Goal: Obtain resource: Download file/media

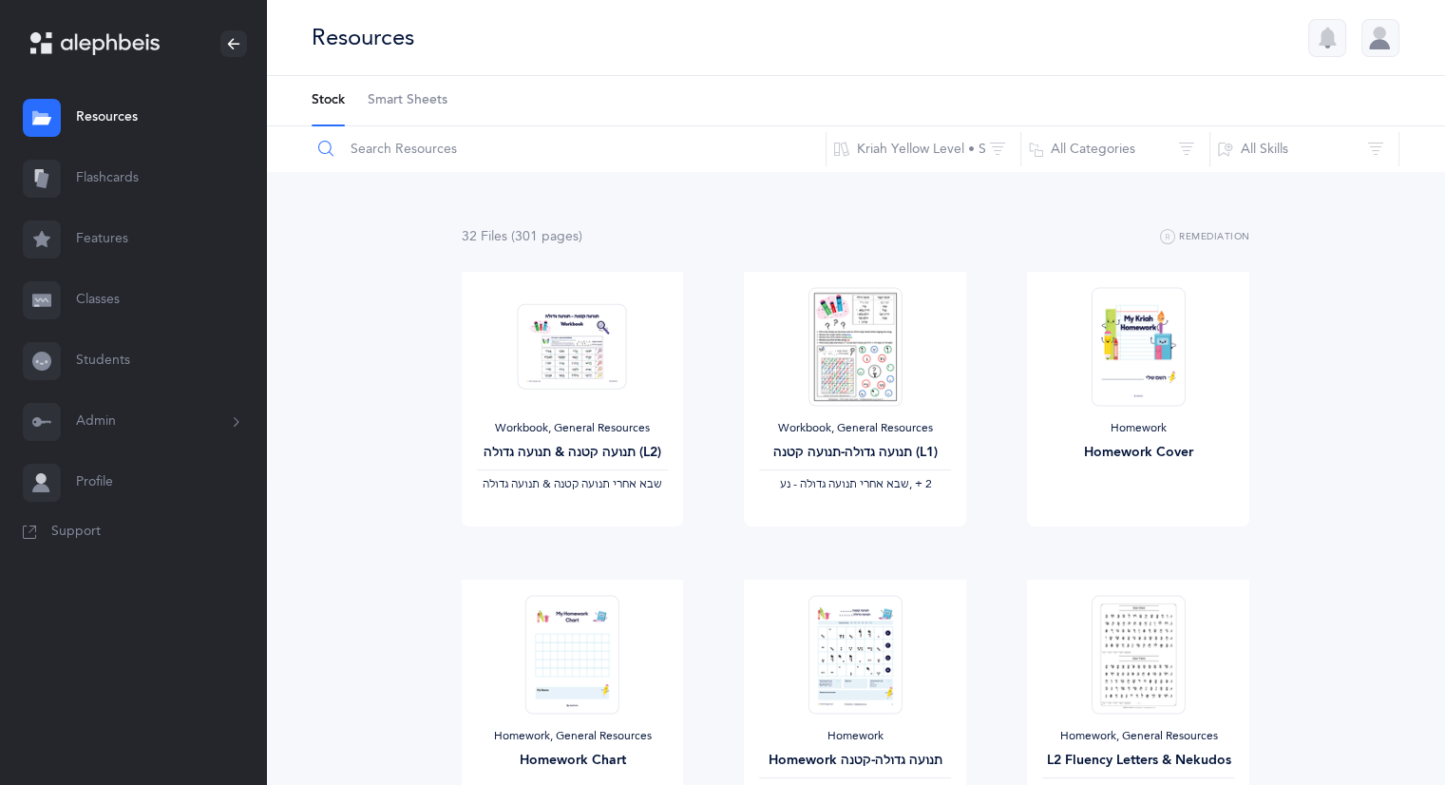
click at [420, 145] on input "text" at bounding box center [569, 149] width 516 height 46
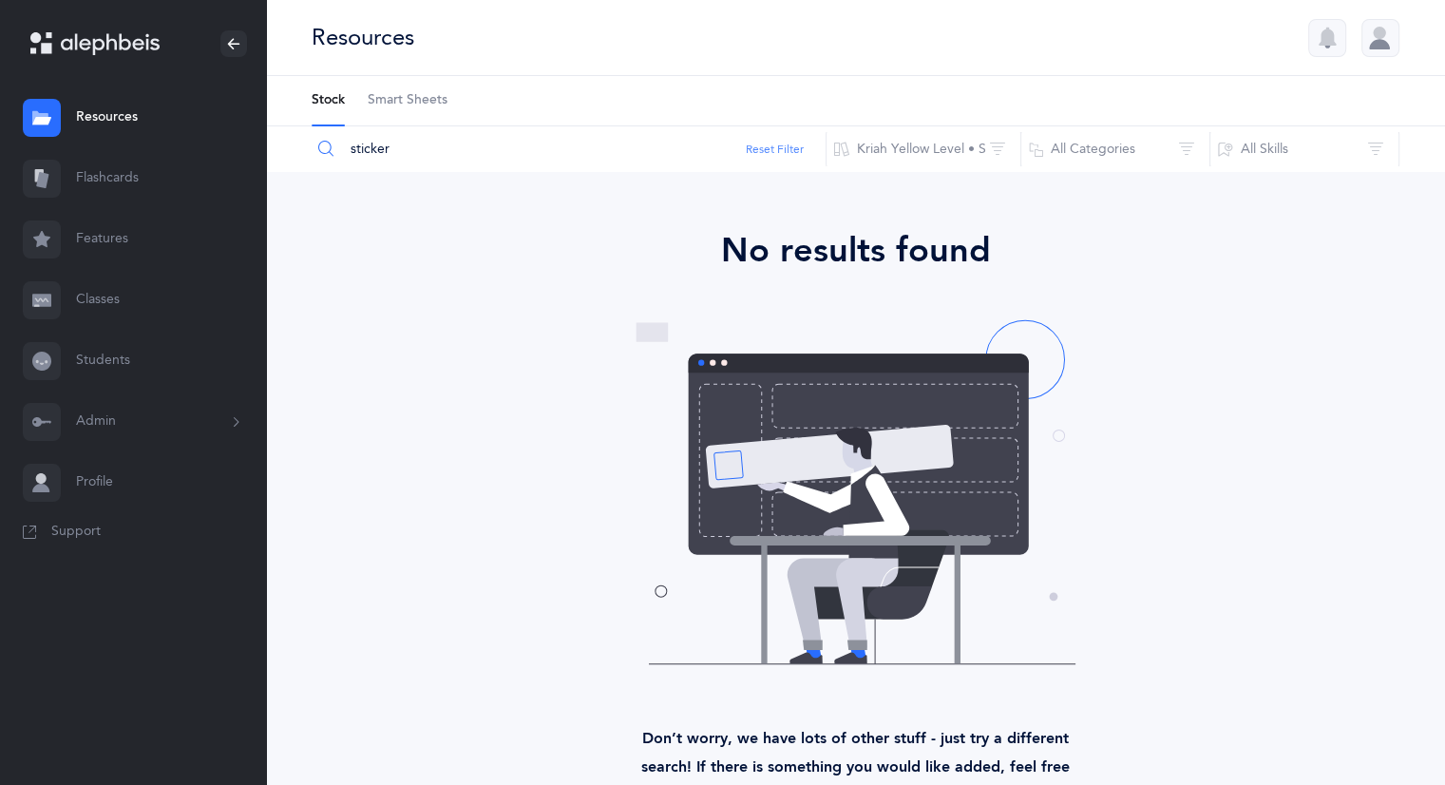
type input "sticker"
click at [788, 142] on button "Reset Filter" at bounding box center [775, 149] width 58 height 17
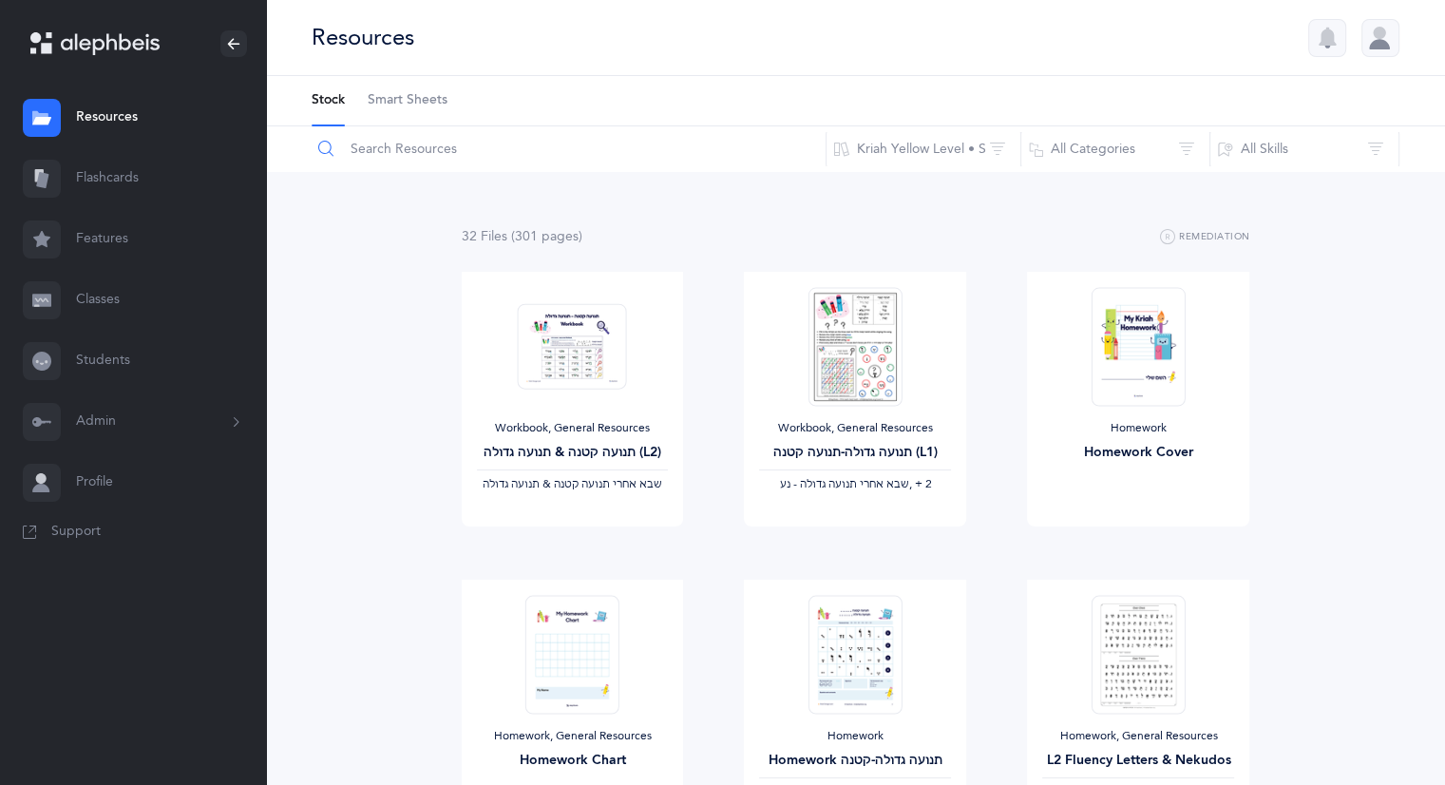
click at [528, 149] on input "text" at bounding box center [569, 149] width 516 height 46
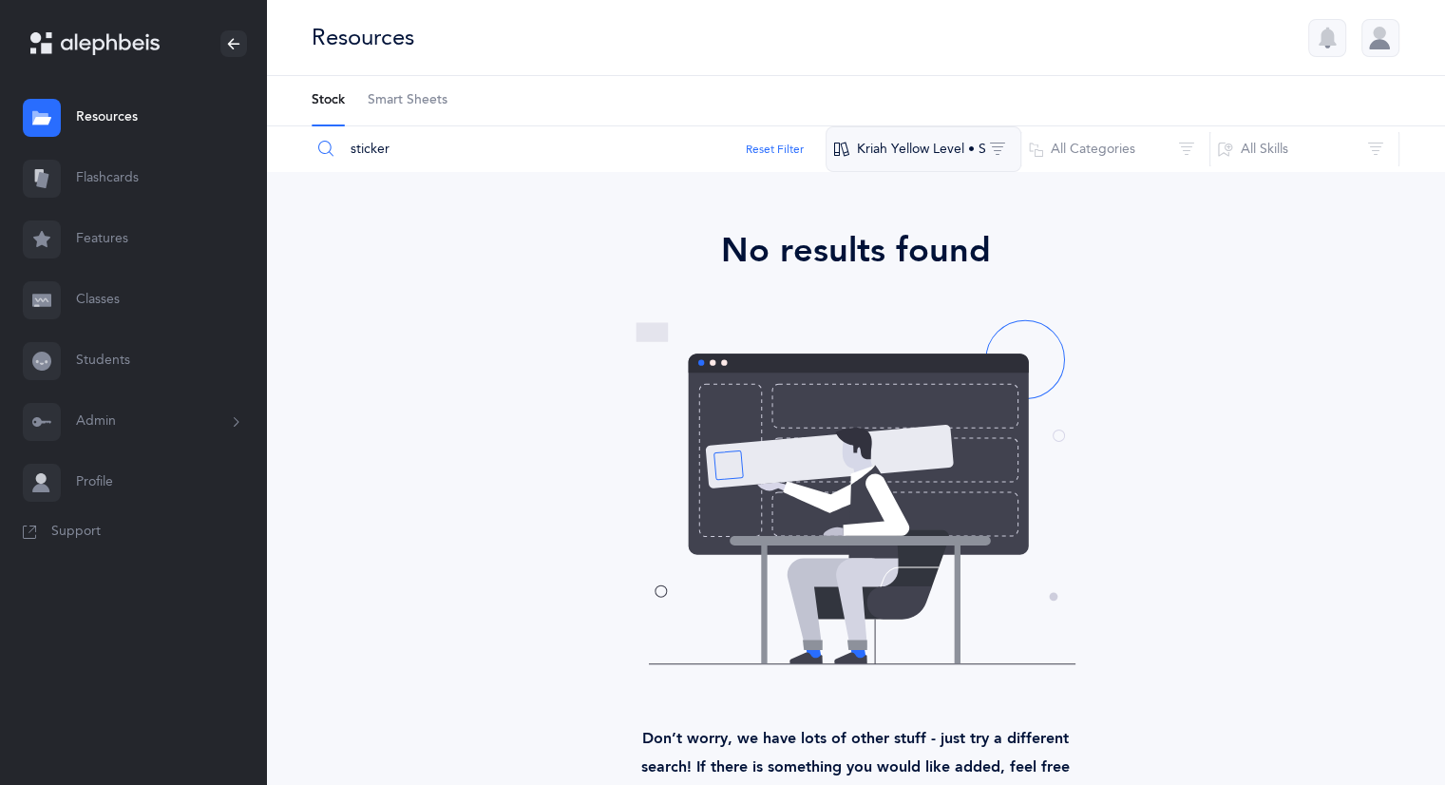
type input "sticker"
click at [973, 156] on button "Kriah Yellow Level • S" at bounding box center [923, 149] width 196 height 46
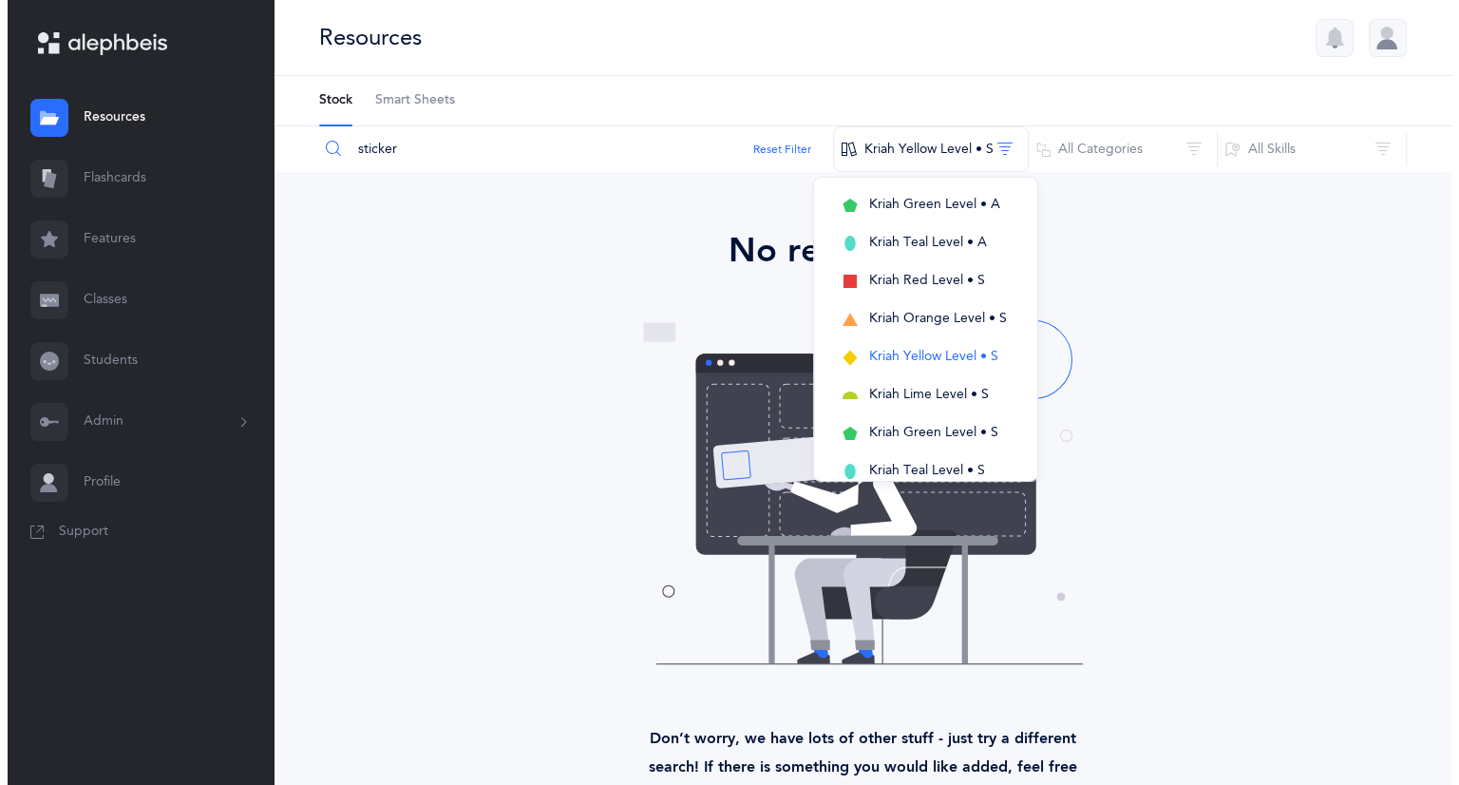
scroll to position [314, 0]
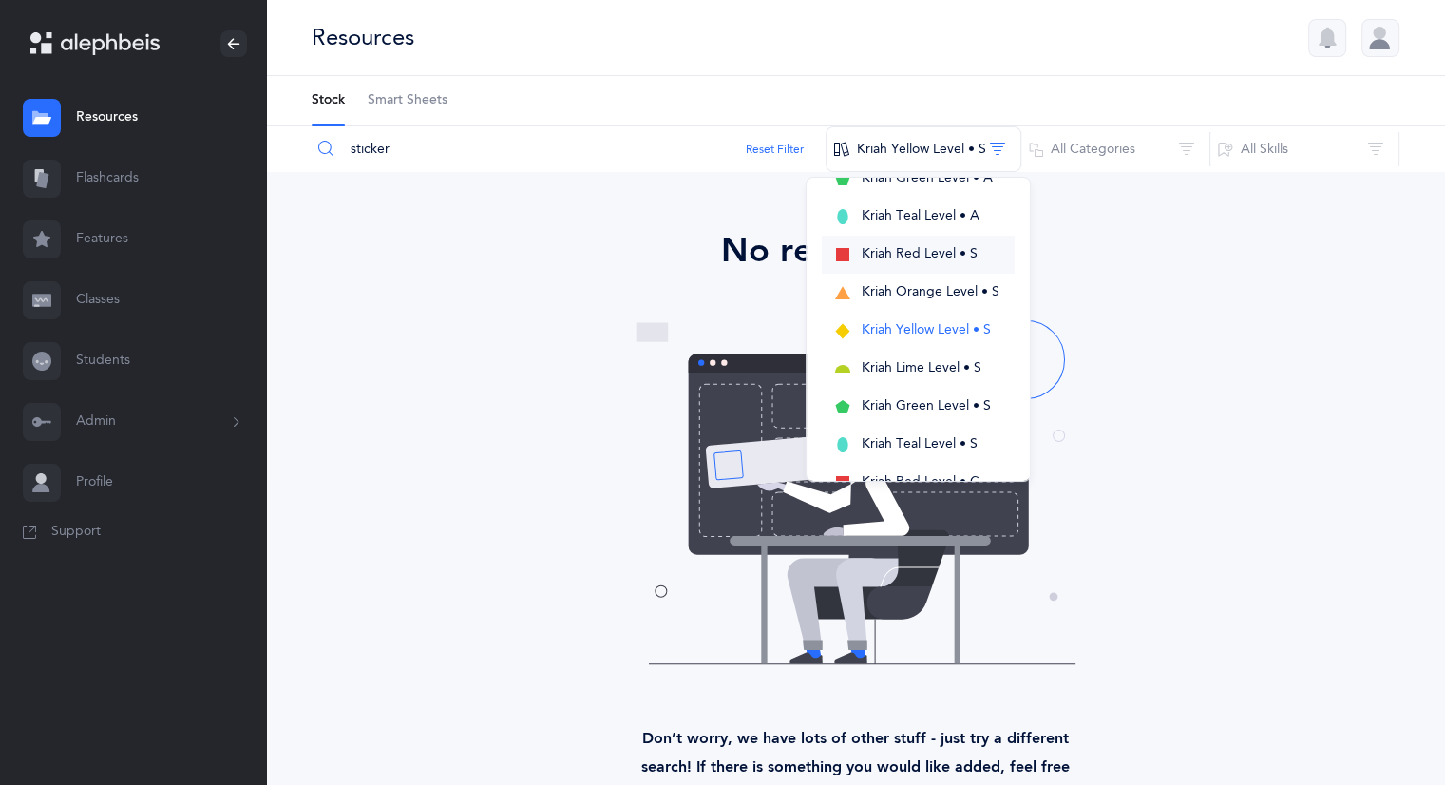
click at [942, 248] on span "Kriah Red Level • S" at bounding box center [919, 253] width 116 height 15
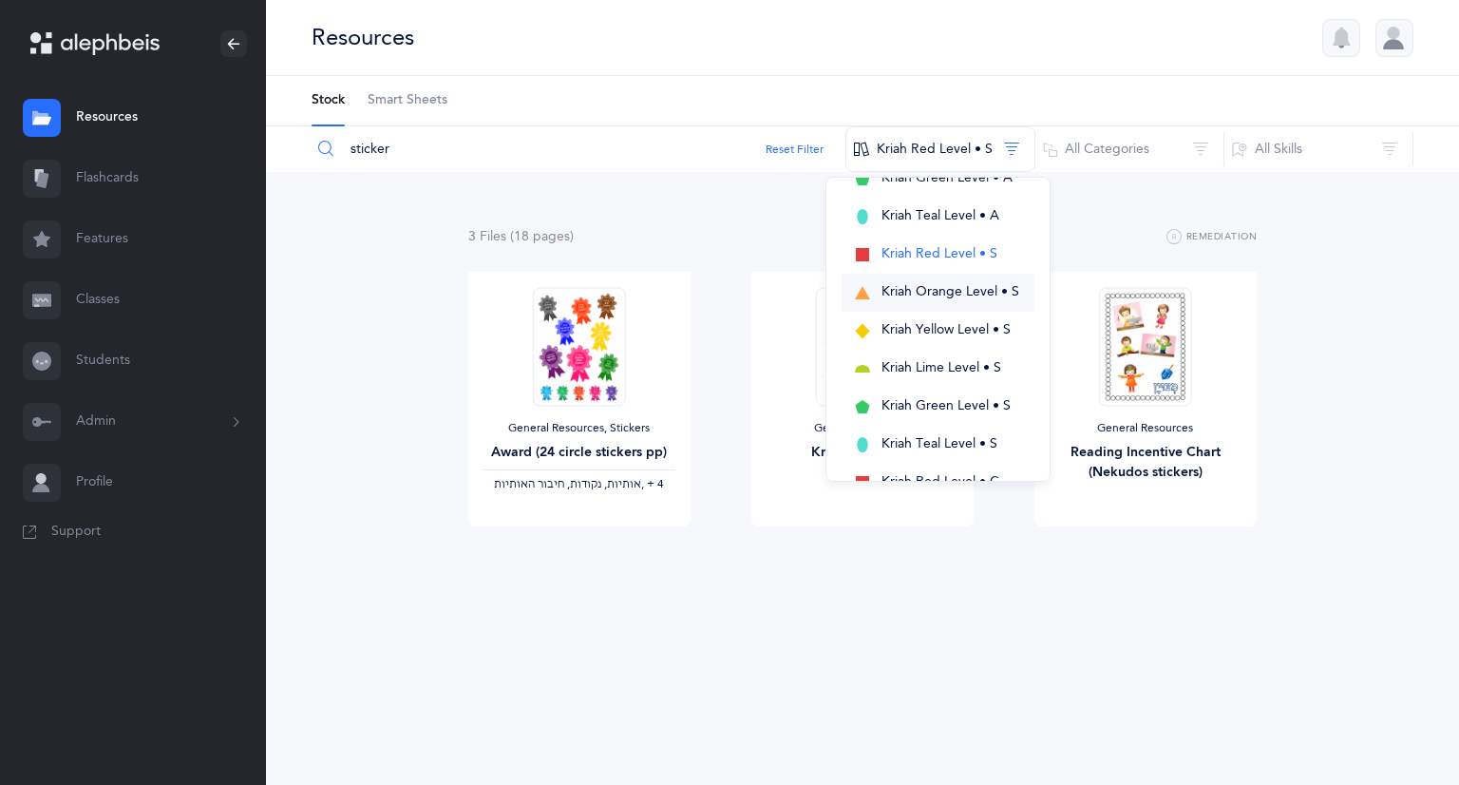
click at [973, 290] on span "Kriah Orange Level • S" at bounding box center [950, 291] width 138 height 15
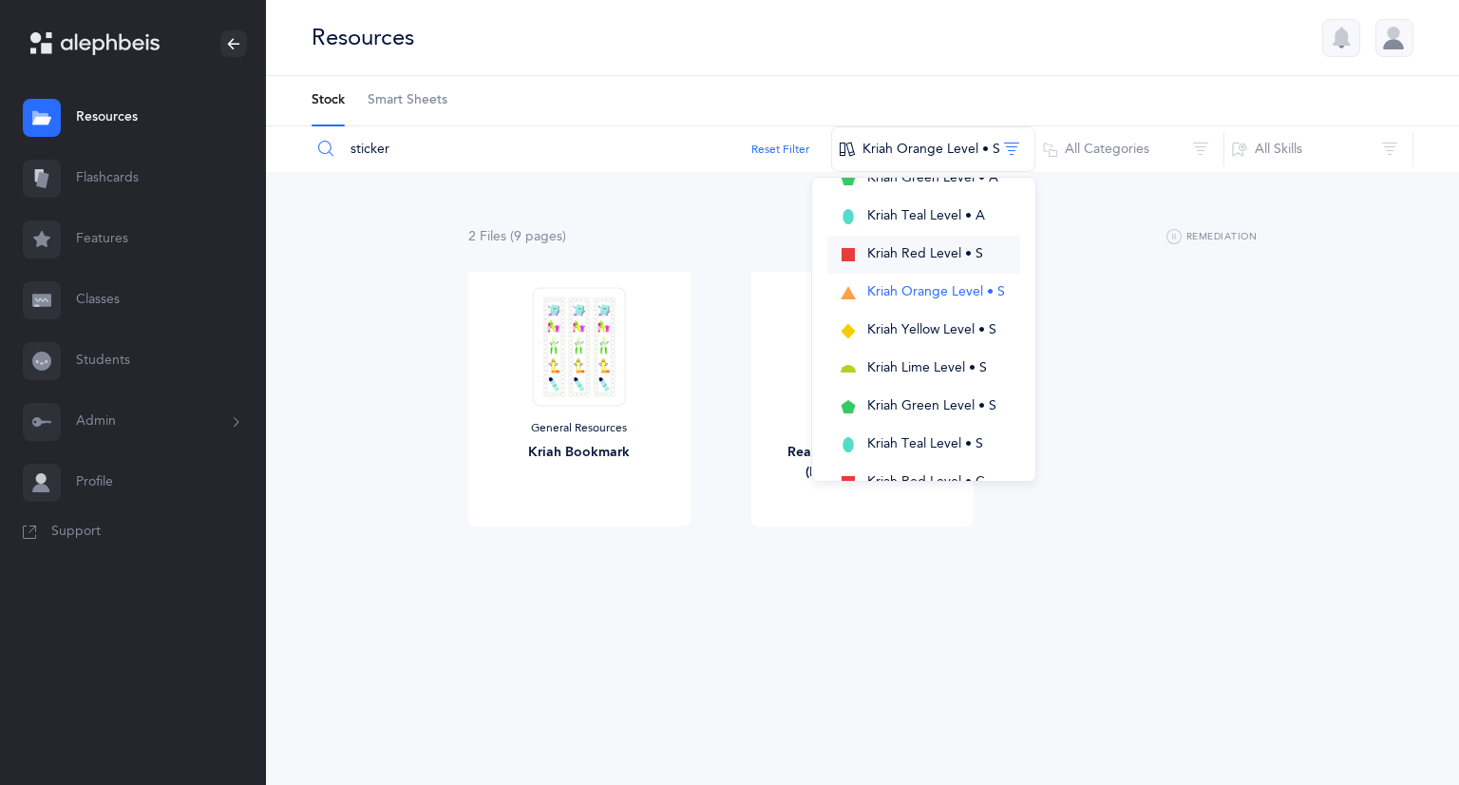
click at [965, 246] on span "Kriah Red Level • S" at bounding box center [925, 253] width 116 height 15
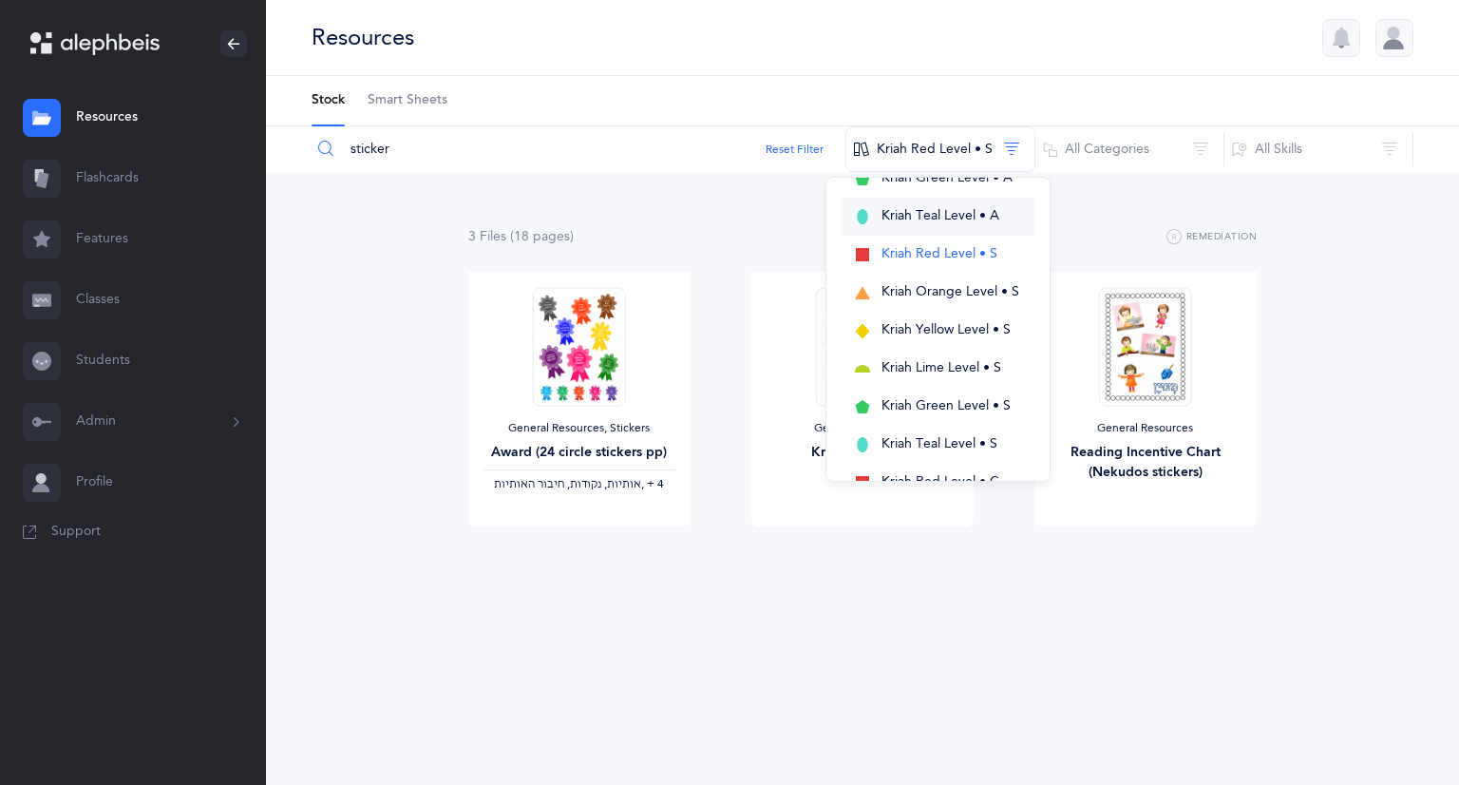
click at [963, 215] on span "Kriah Teal Level • A" at bounding box center [940, 215] width 118 height 15
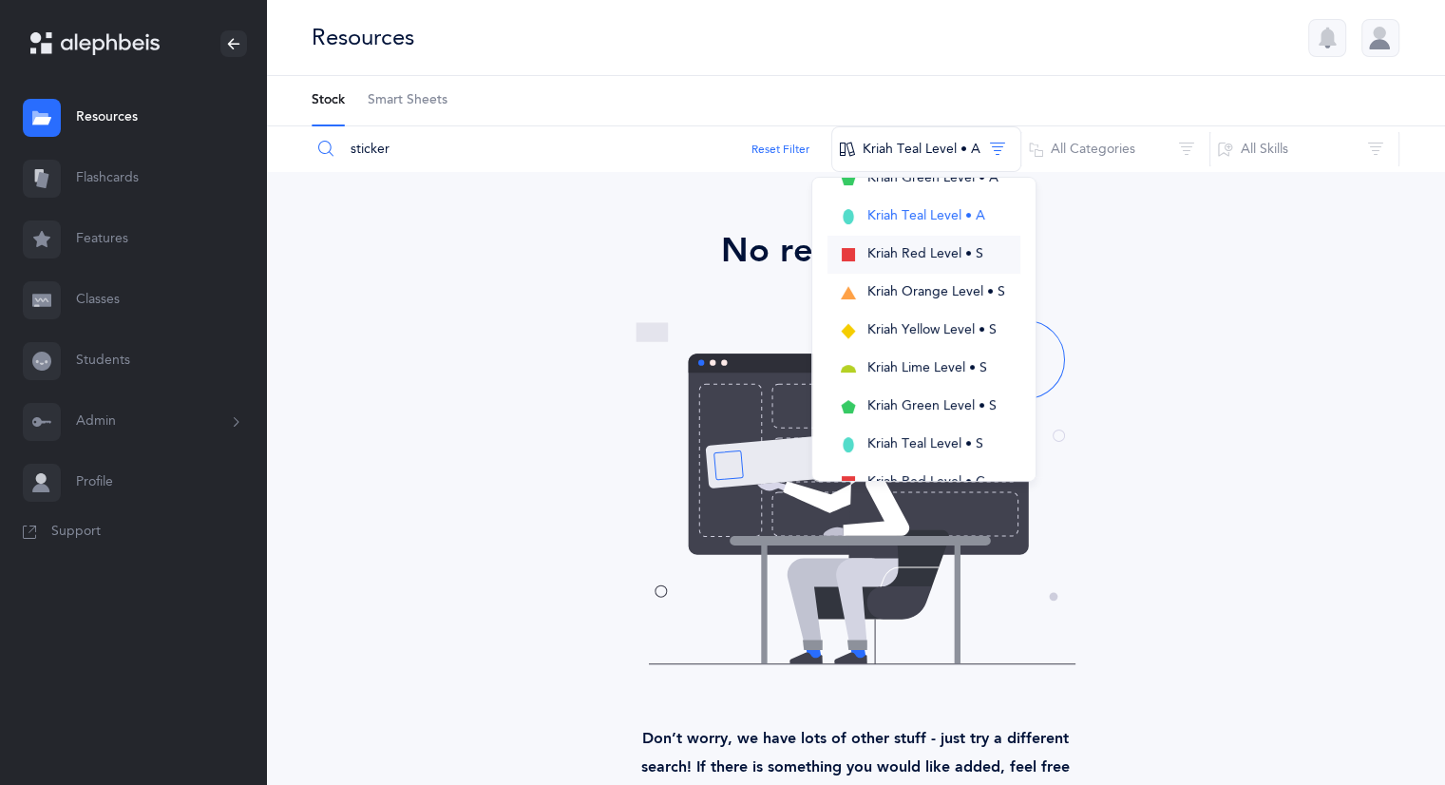
click at [959, 248] on span "Kriah Red Level • S" at bounding box center [925, 253] width 116 height 15
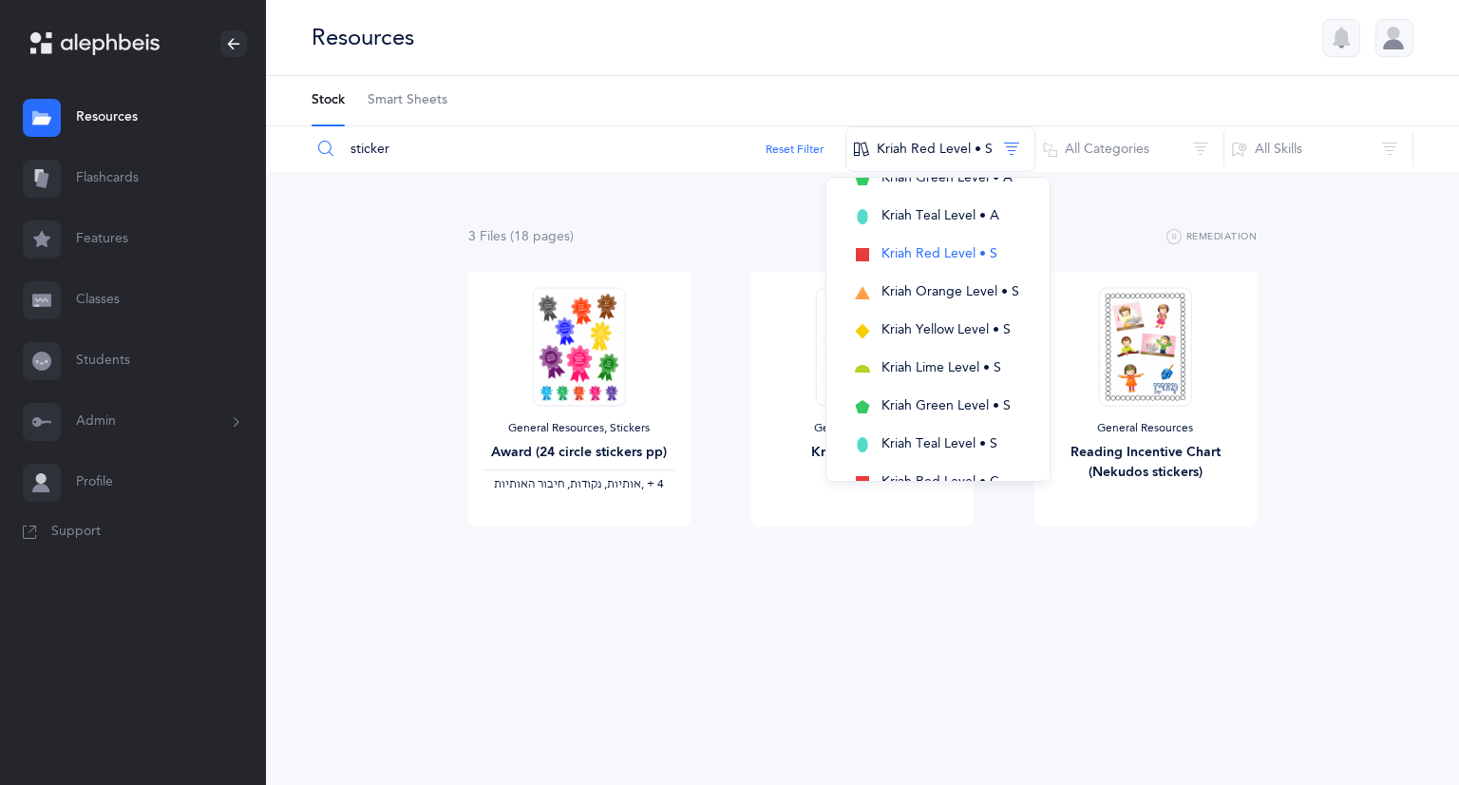
click at [1078, 605] on div "3 File s (18 page s ) Remediation General Resources, Stickers Award (24 circle …" at bounding box center [862, 413] width 1193 height 483
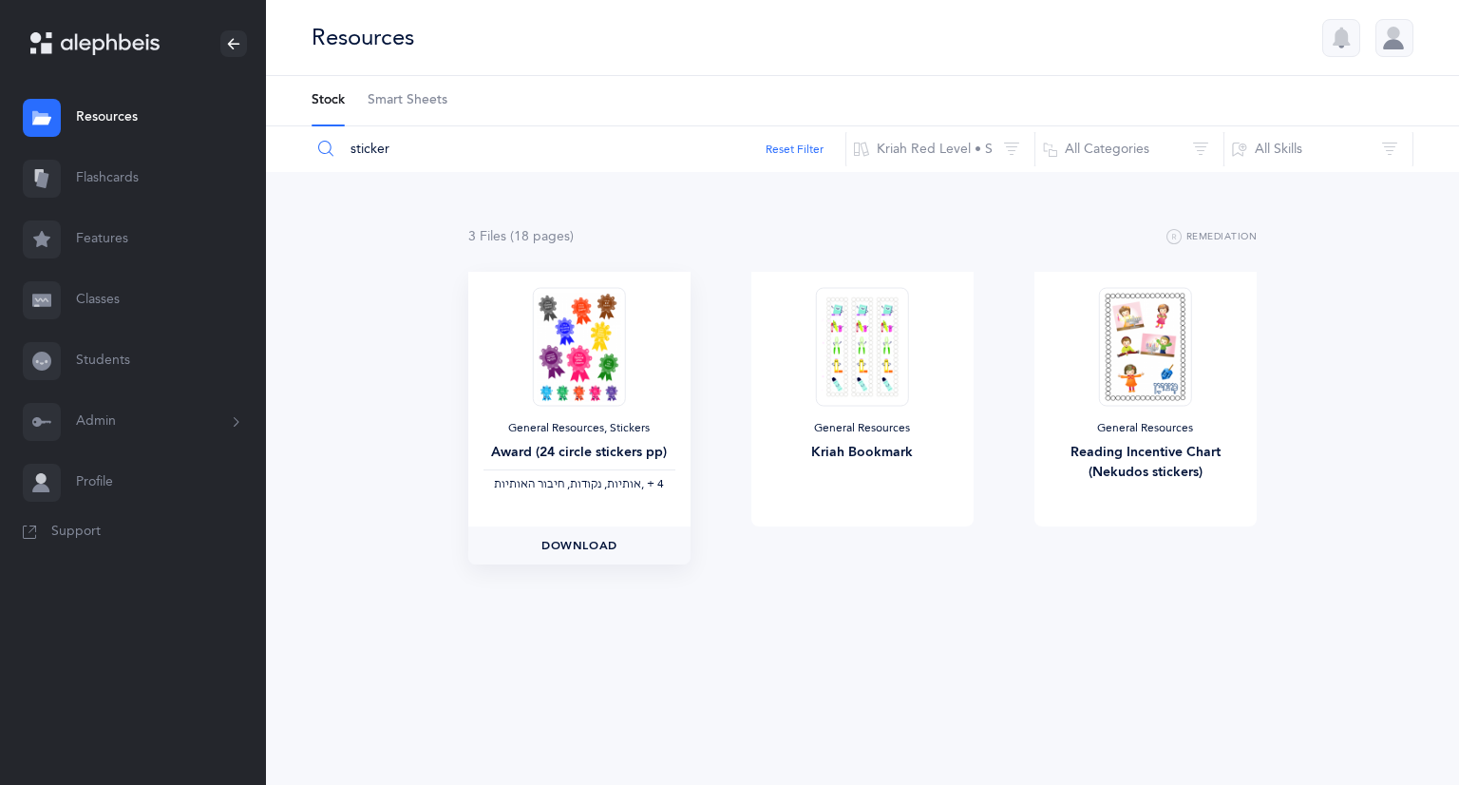
click at [600, 546] on span "Download" at bounding box center [579, 545] width 76 height 17
click at [862, 539] on span "View" at bounding box center [862, 545] width 30 height 17
click at [1138, 544] on span "View" at bounding box center [1145, 545] width 30 height 17
click at [937, 151] on button "Kriah Red Level • S" at bounding box center [940, 149] width 190 height 46
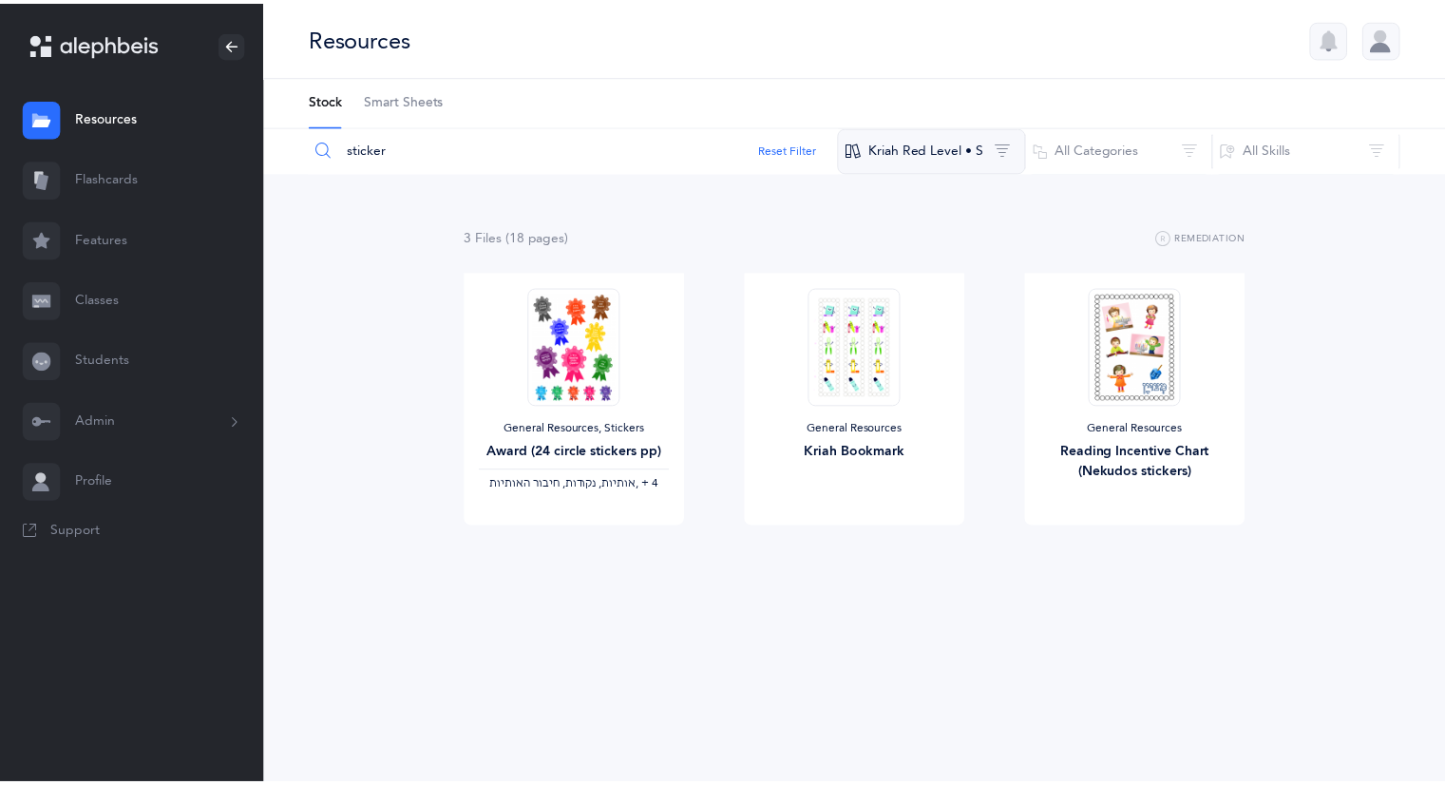
scroll to position [0, 0]
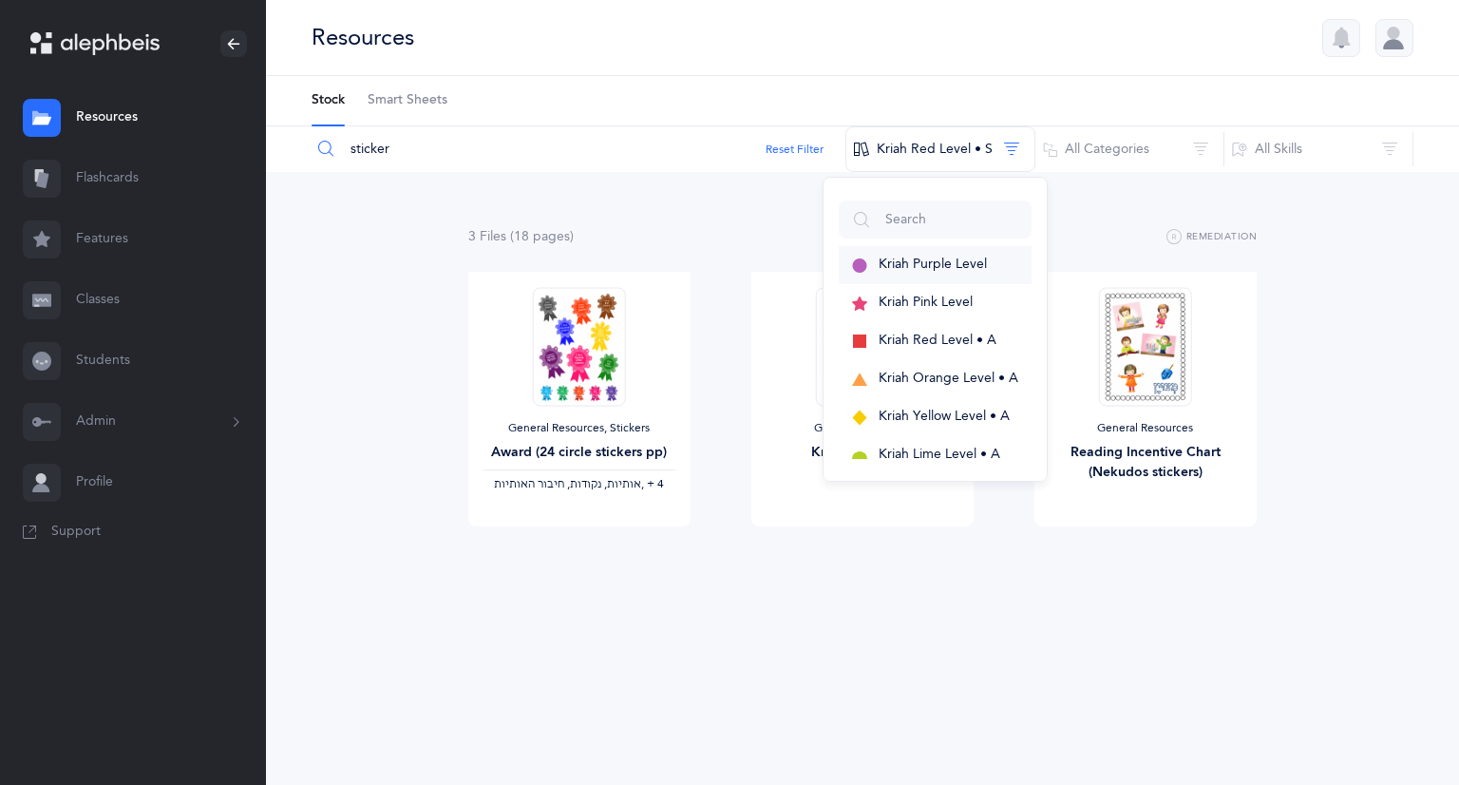
click at [920, 259] on span "Kriah Purple Level" at bounding box center [933, 263] width 108 height 15
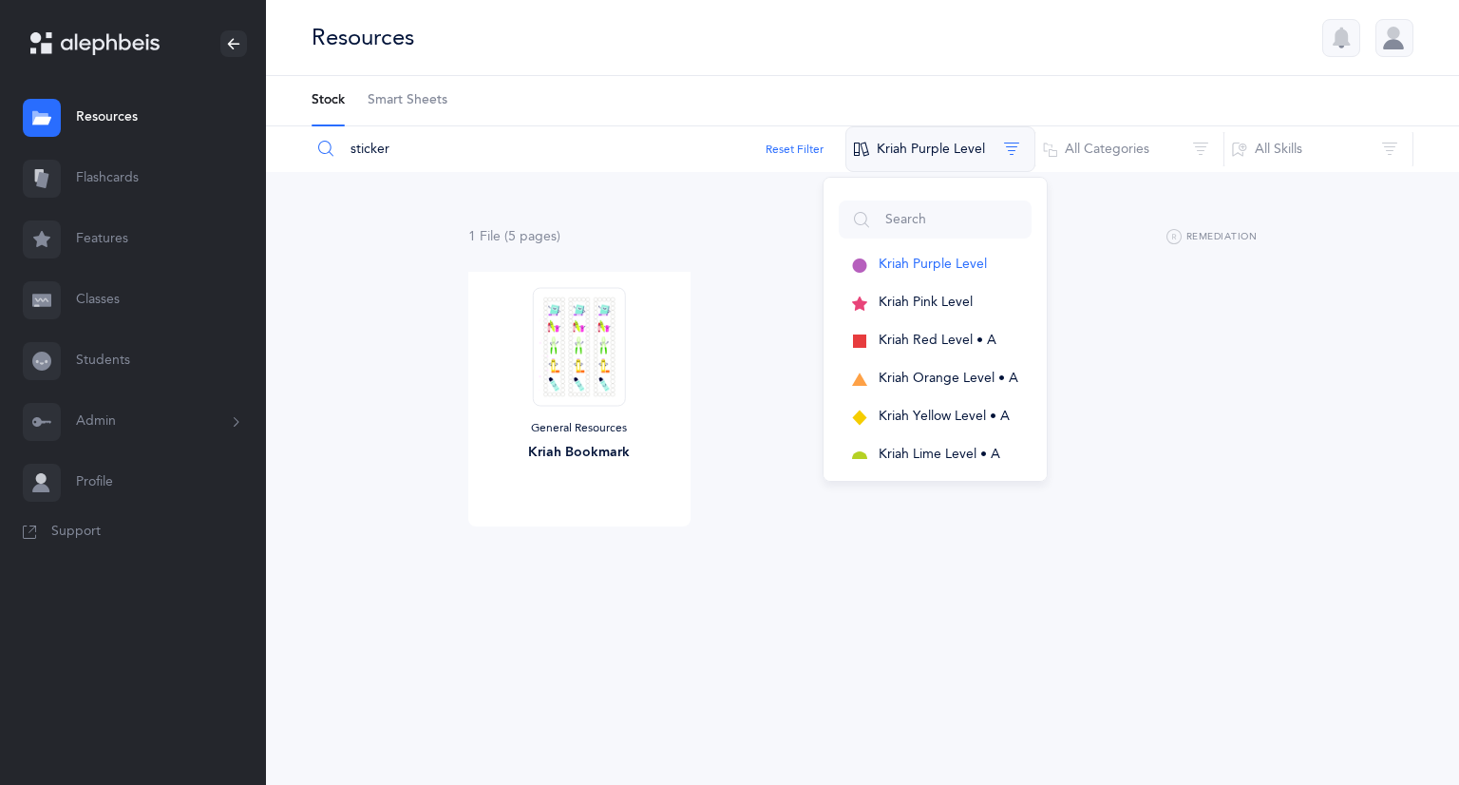
click at [997, 140] on button "Kriah Purple Level" at bounding box center [940, 149] width 190 height 46
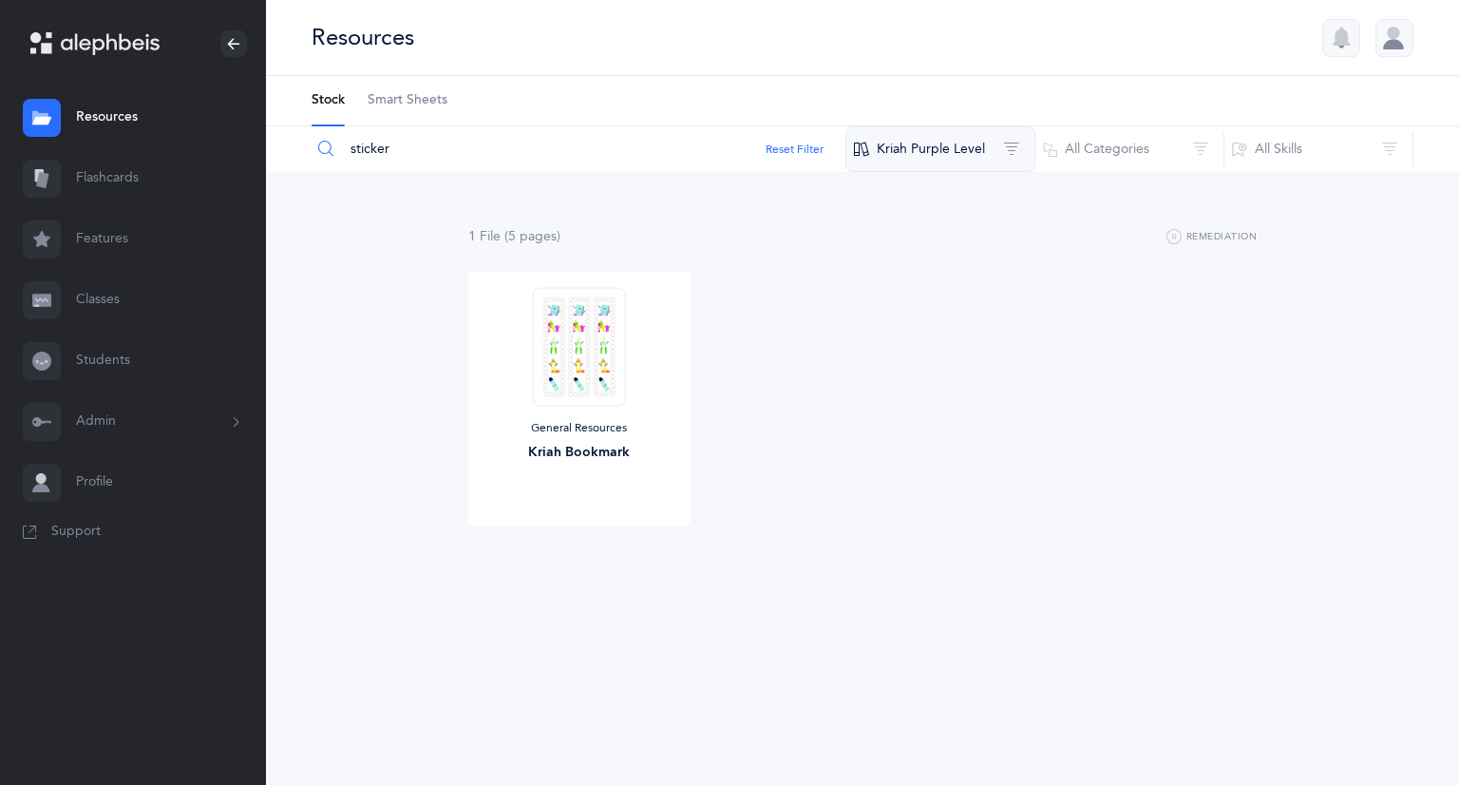
click at [1000, 139] on button "Kriah Purple Level" at bounding box center [940, 149] width 190 height 46
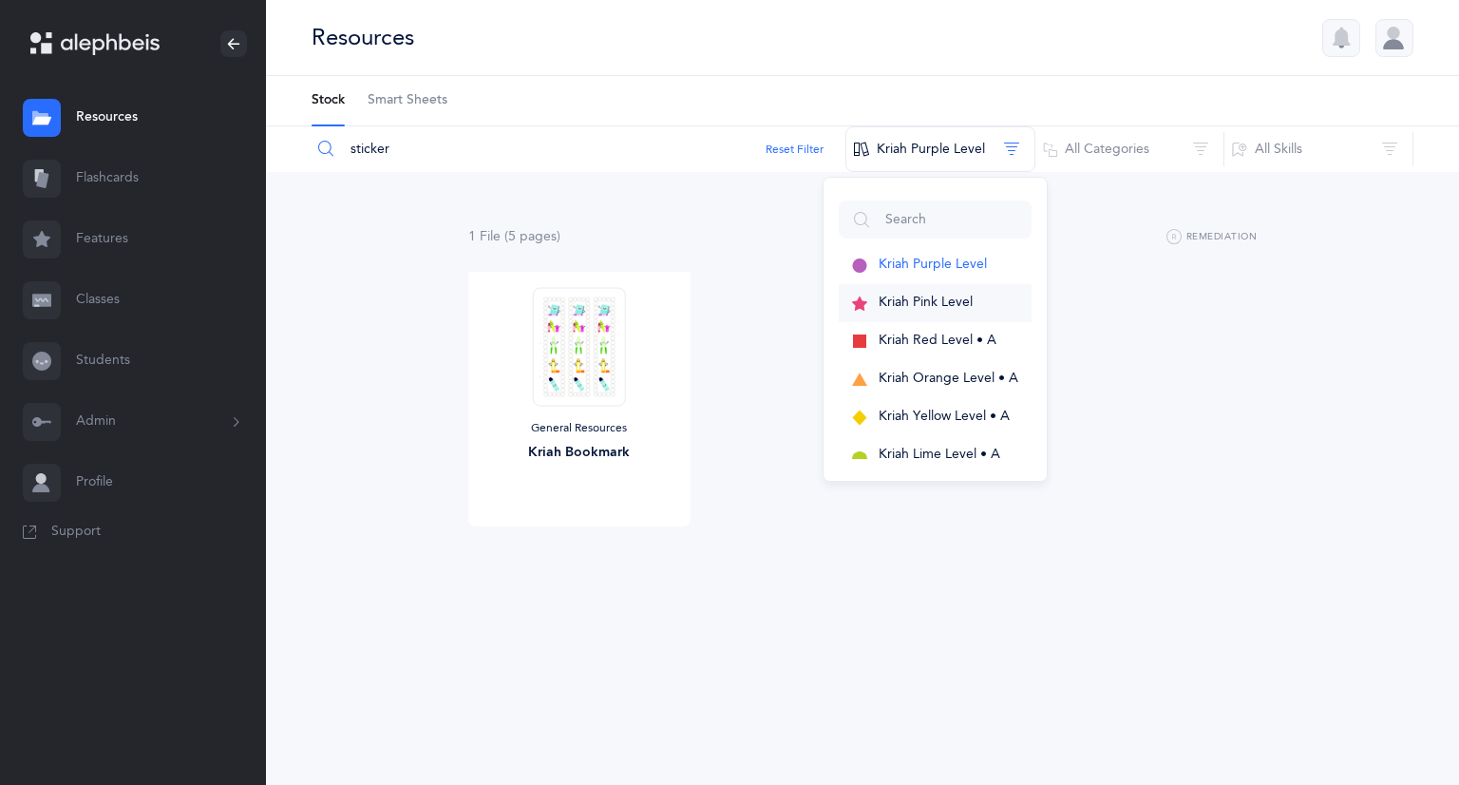
click at [938, 295] on span "Kriah Pink Level" at bounding box center [926, 301] width 94 height 15
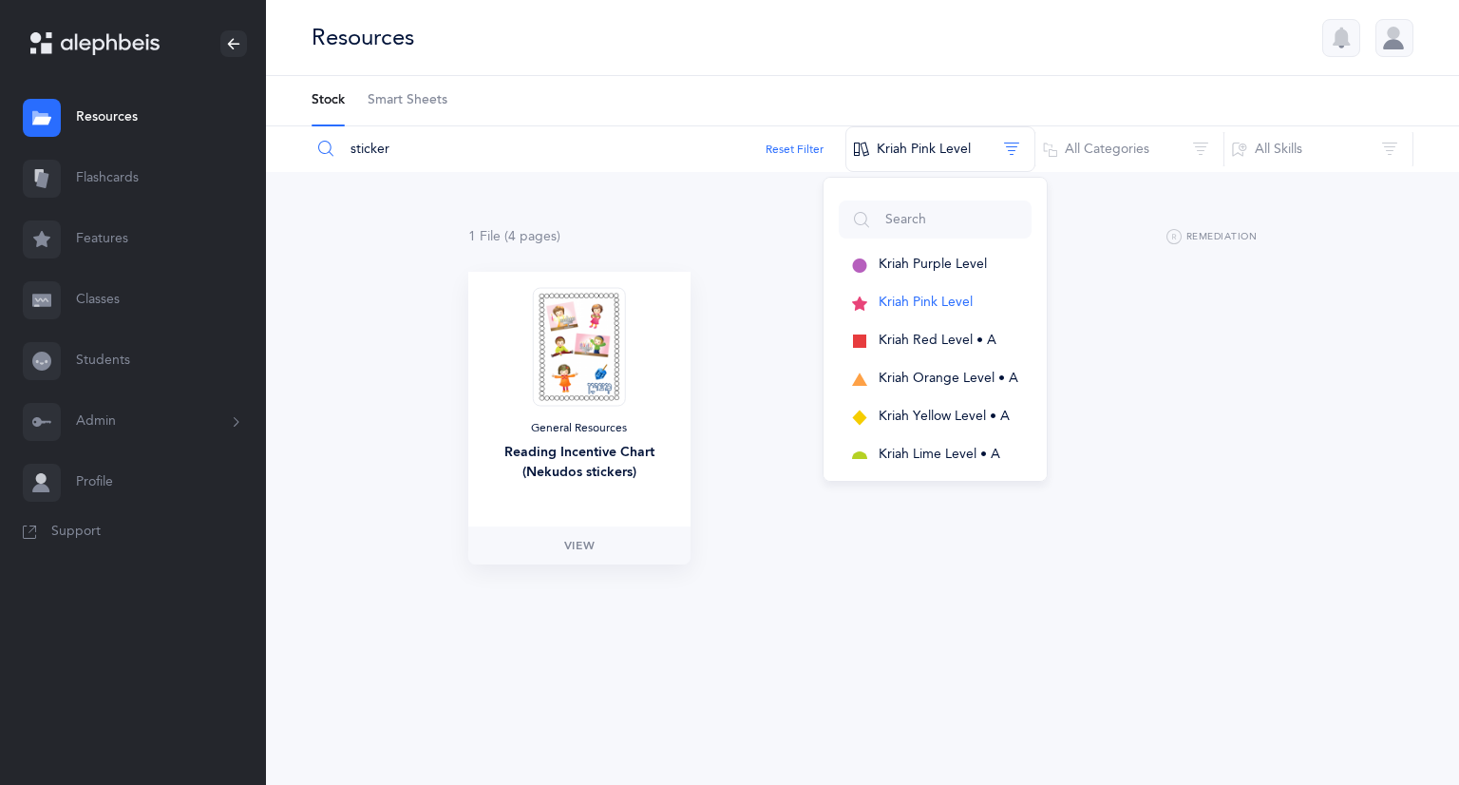
click at [592, 360] on img at bounding box center [579, 346] width 93 height 119
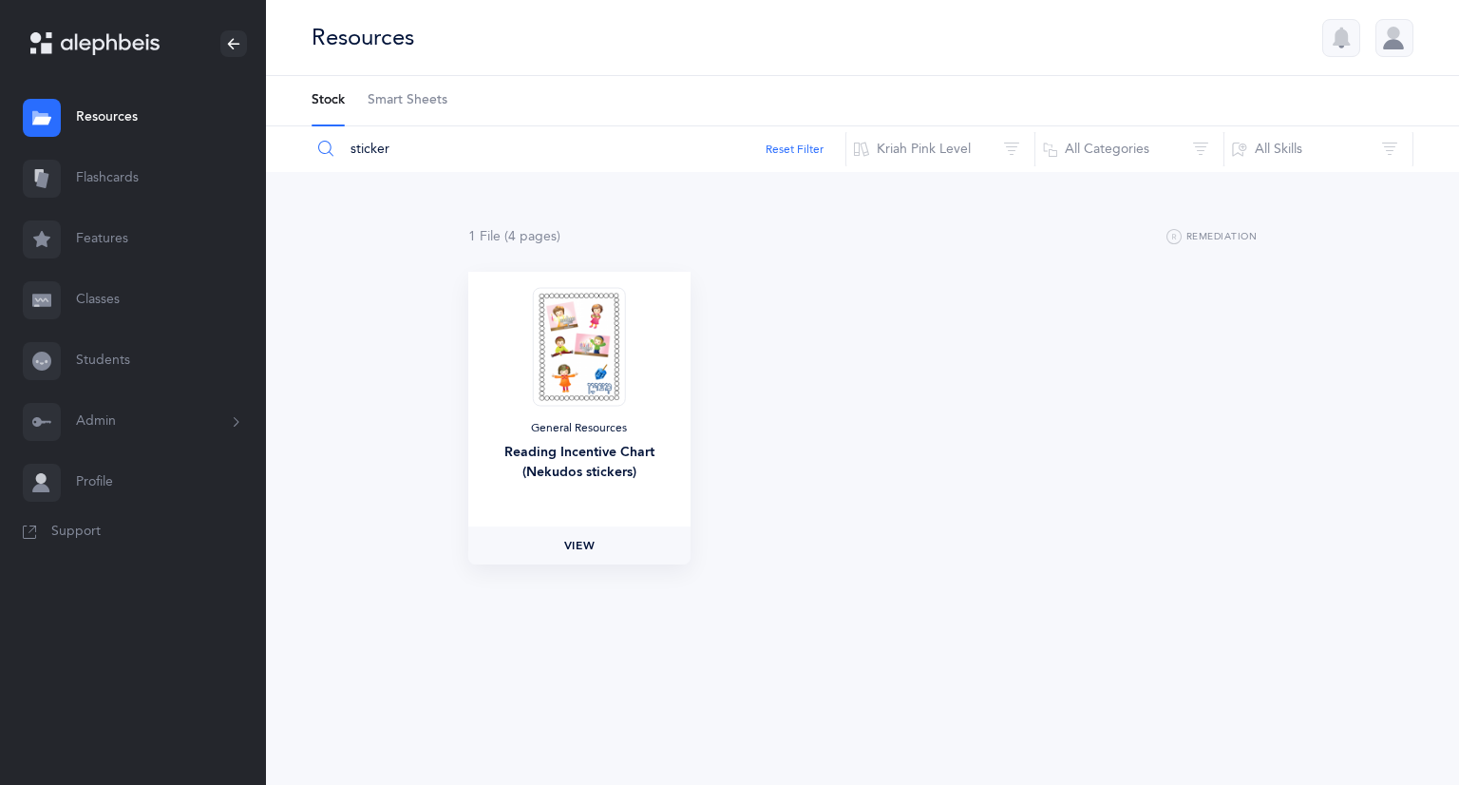
click at [573, 537] on span "View" at bounding box center [579, 545] width 30 height 17
click at [948, 168] on button "Kriah Pink Level" at bounding box center [940, 149] width 190 height 46
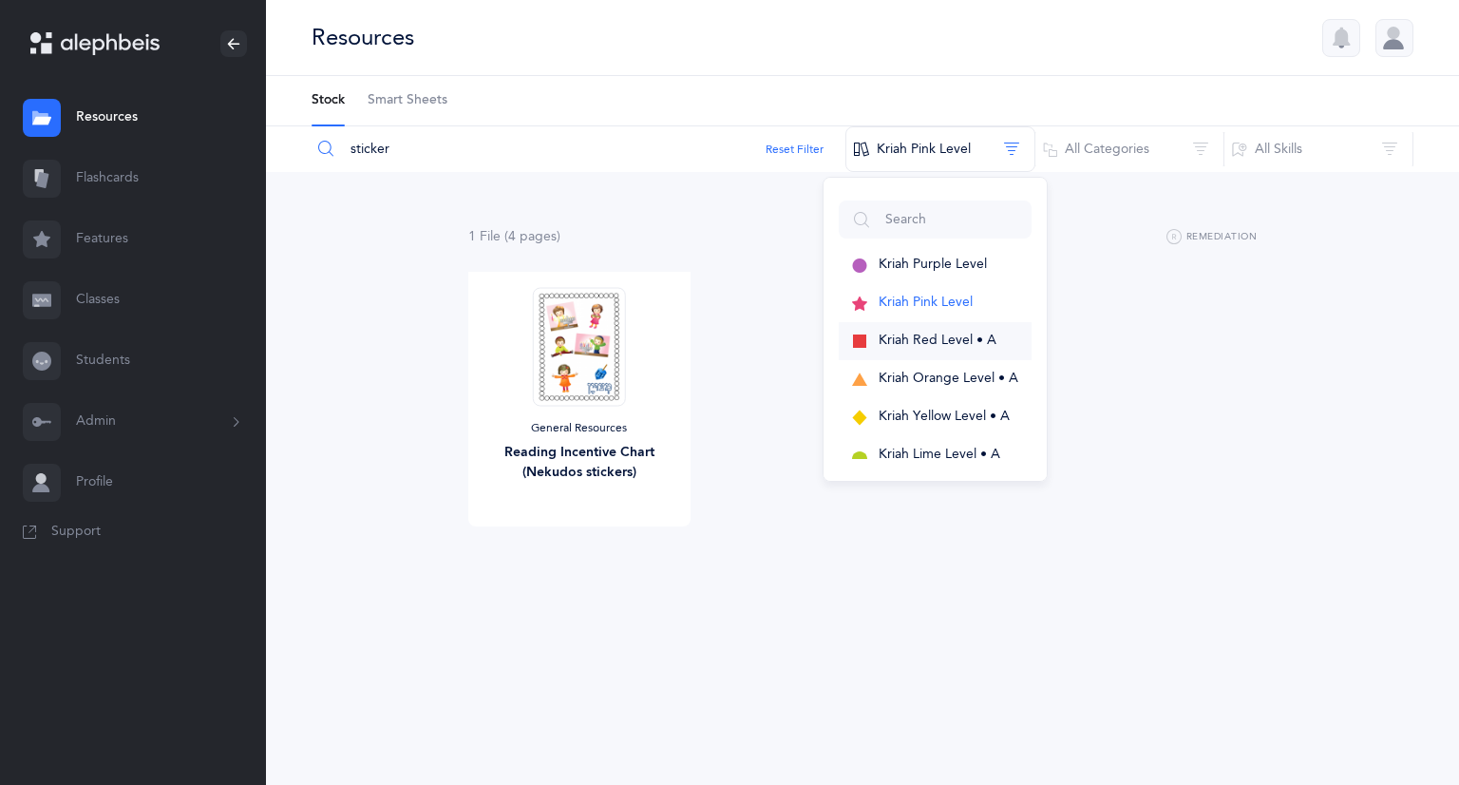
click at [946, 340] on span "Kriah Red Level • A" at bounding box center [938, 339] width 118 height 15
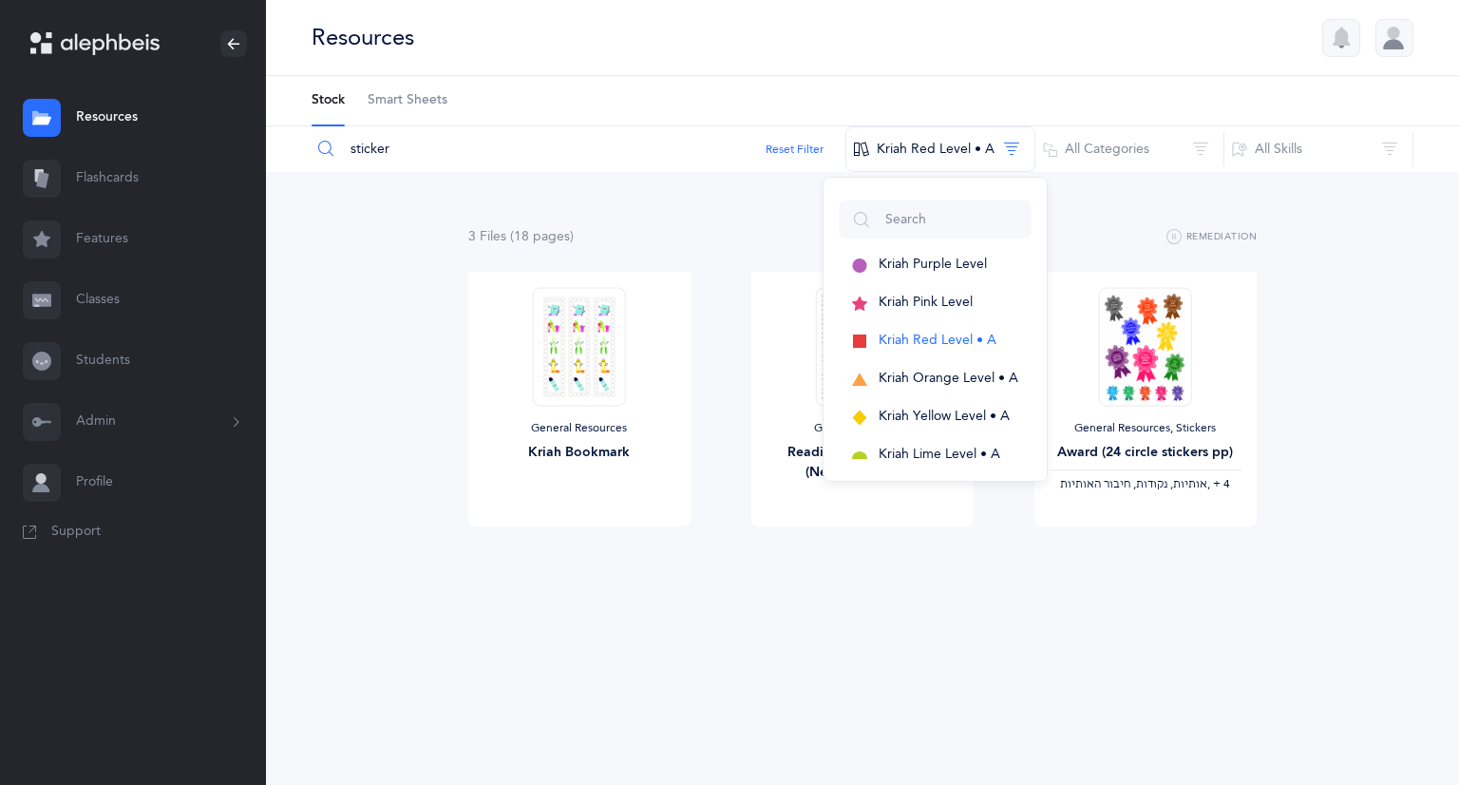
click at [866, 613] on div "3 File s (18 page s ) Remediation General Resources Kriah Bookmark View General…" at bounding box center [862, 413] width 1193 height 483
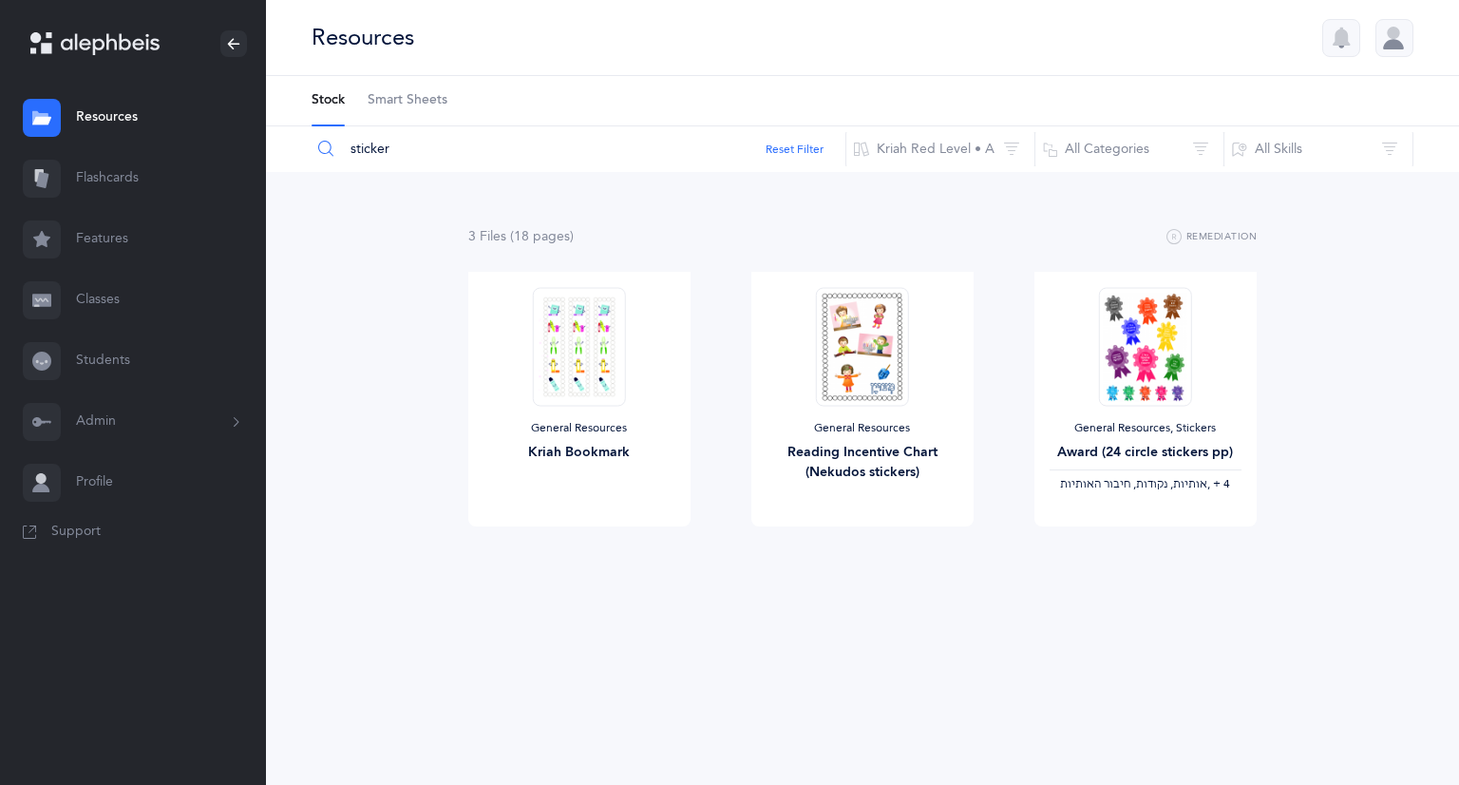
click at [923, 124] on ul "Stock Smart Sheets" at bounding box center [862, 101] width 1193 height 50
click at [932, 145] on button "Kriah Red Level • A" at bounding box center [940, 149] width 190 height 46
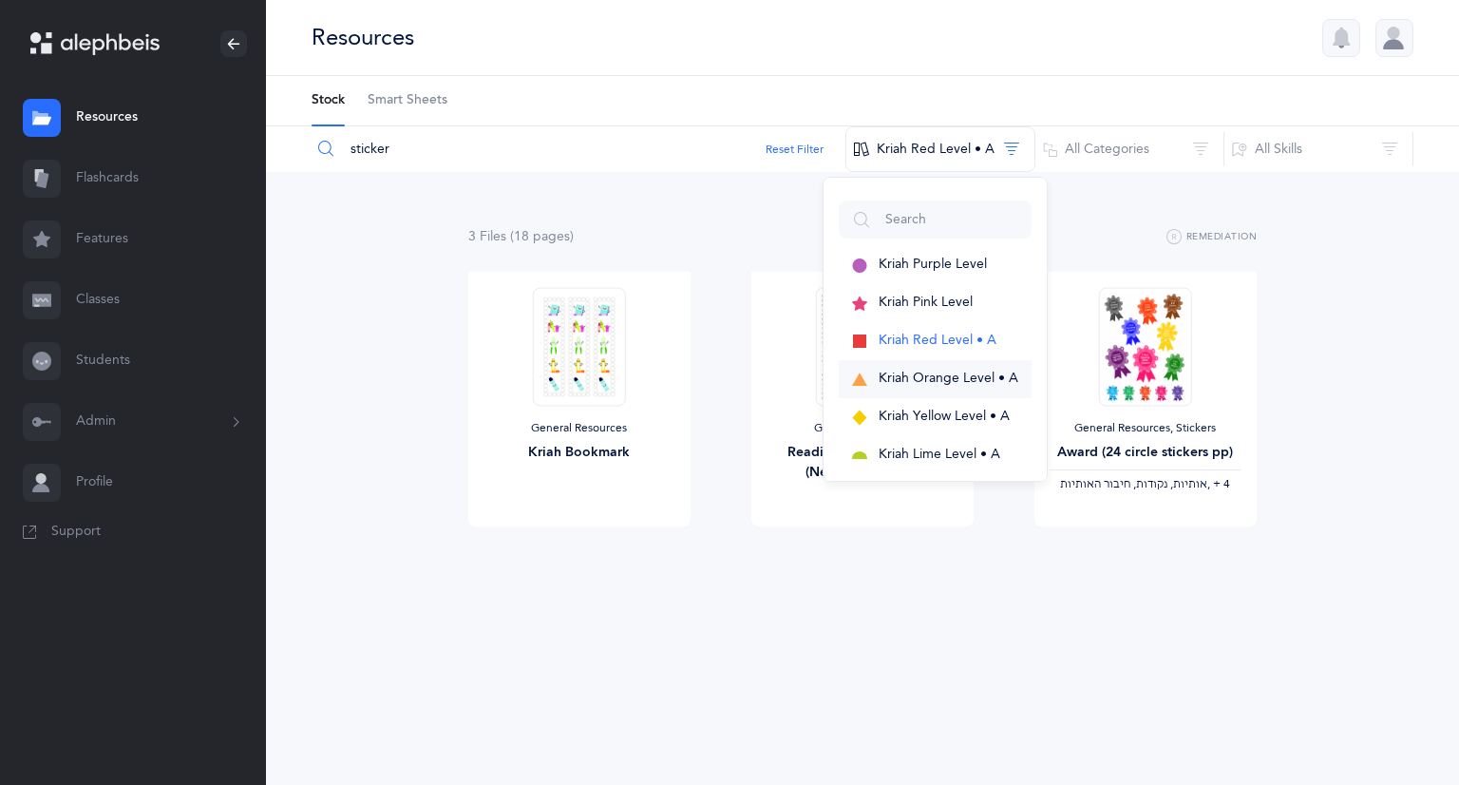
click at [981, 376] on span "Kriah Orange Level • A" at bounding box center [949, 377] width 140 height 15
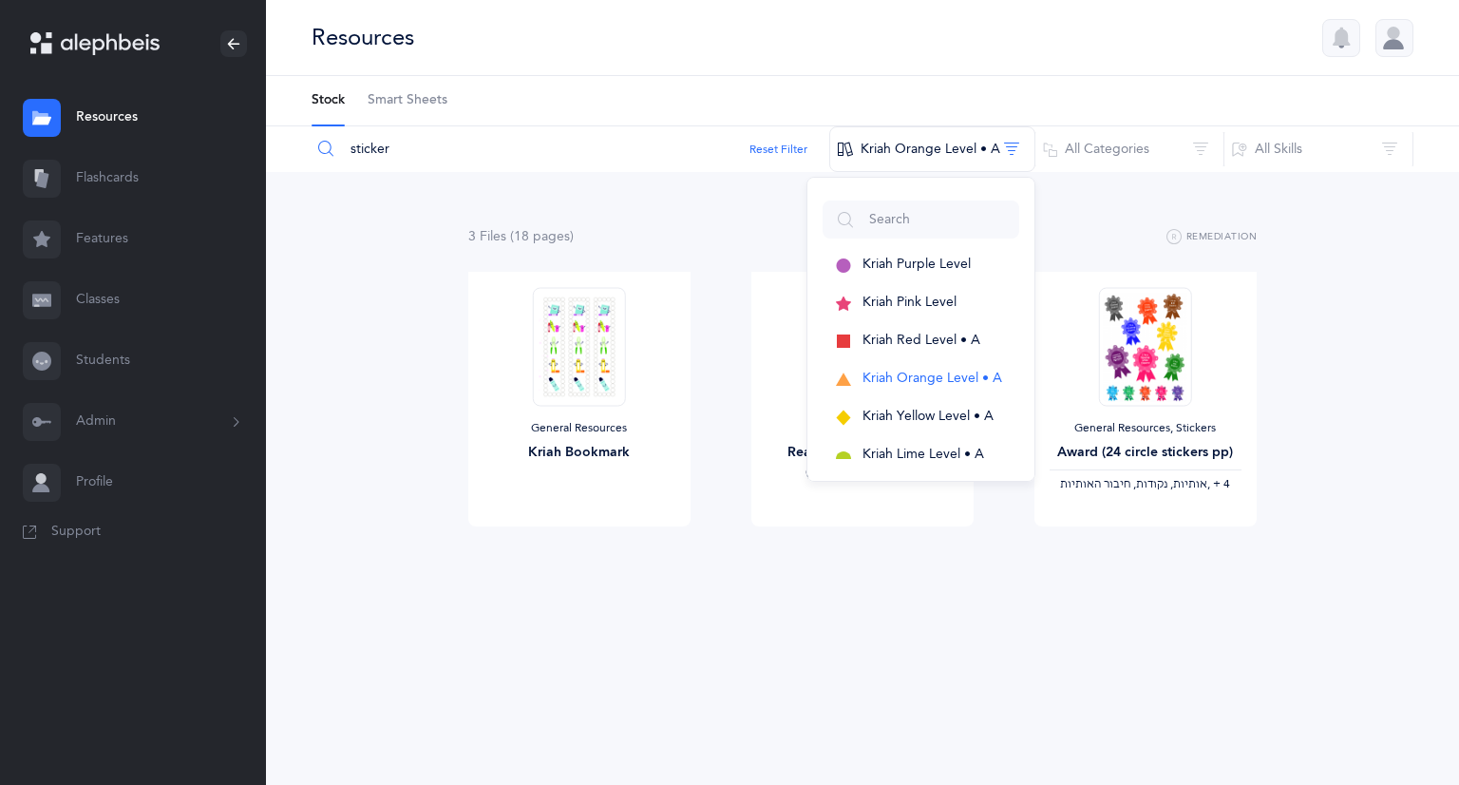
click at [889, 596] on div "3 File s (18 page s ) Remediation General Resources Kriah Bookmark View General…" at bounding box center [862, 413] width 1193 height 483
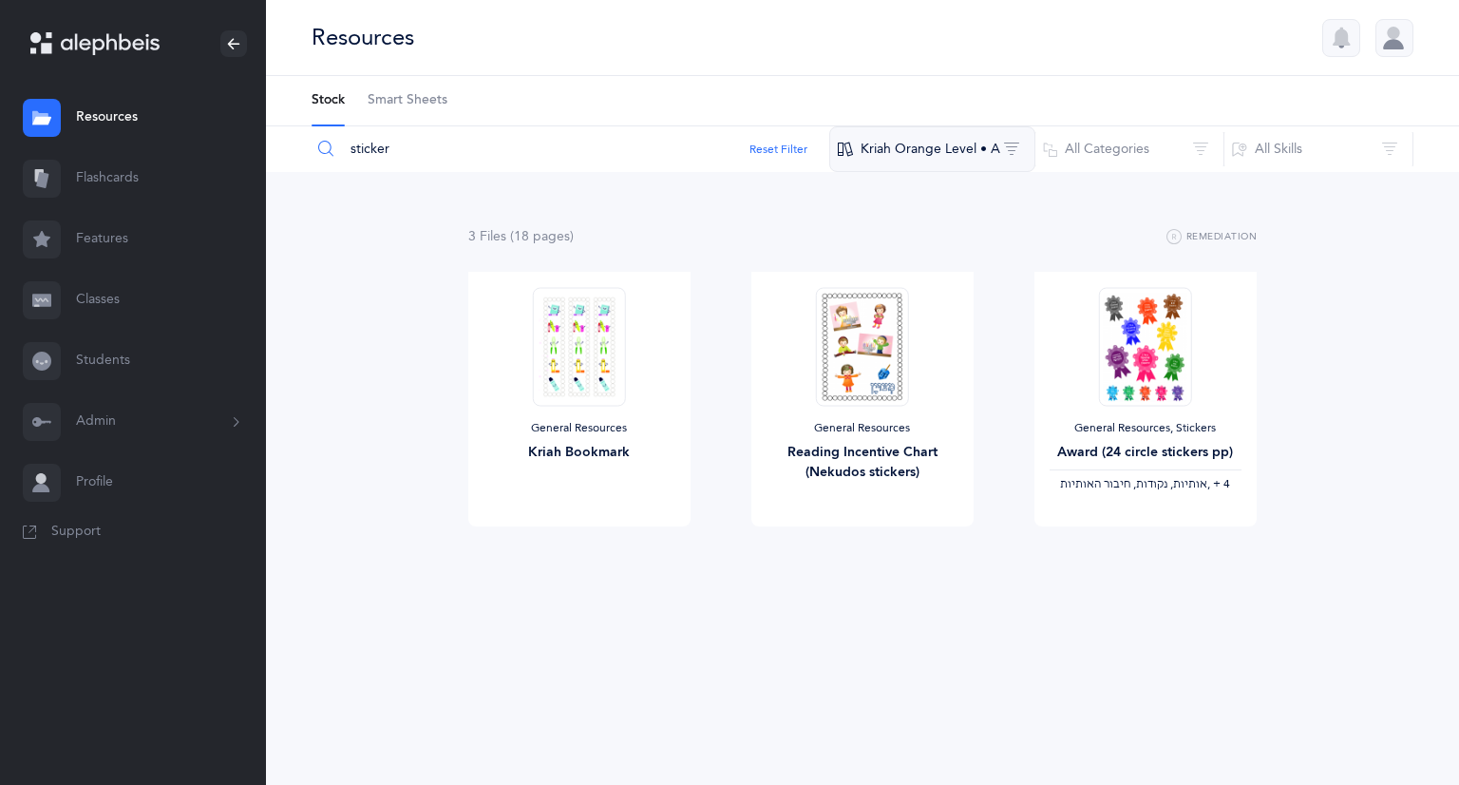
click at [937, 153] on button "Kriah Orange Level • A" at bounding box center [932, 149] width 206 height 46
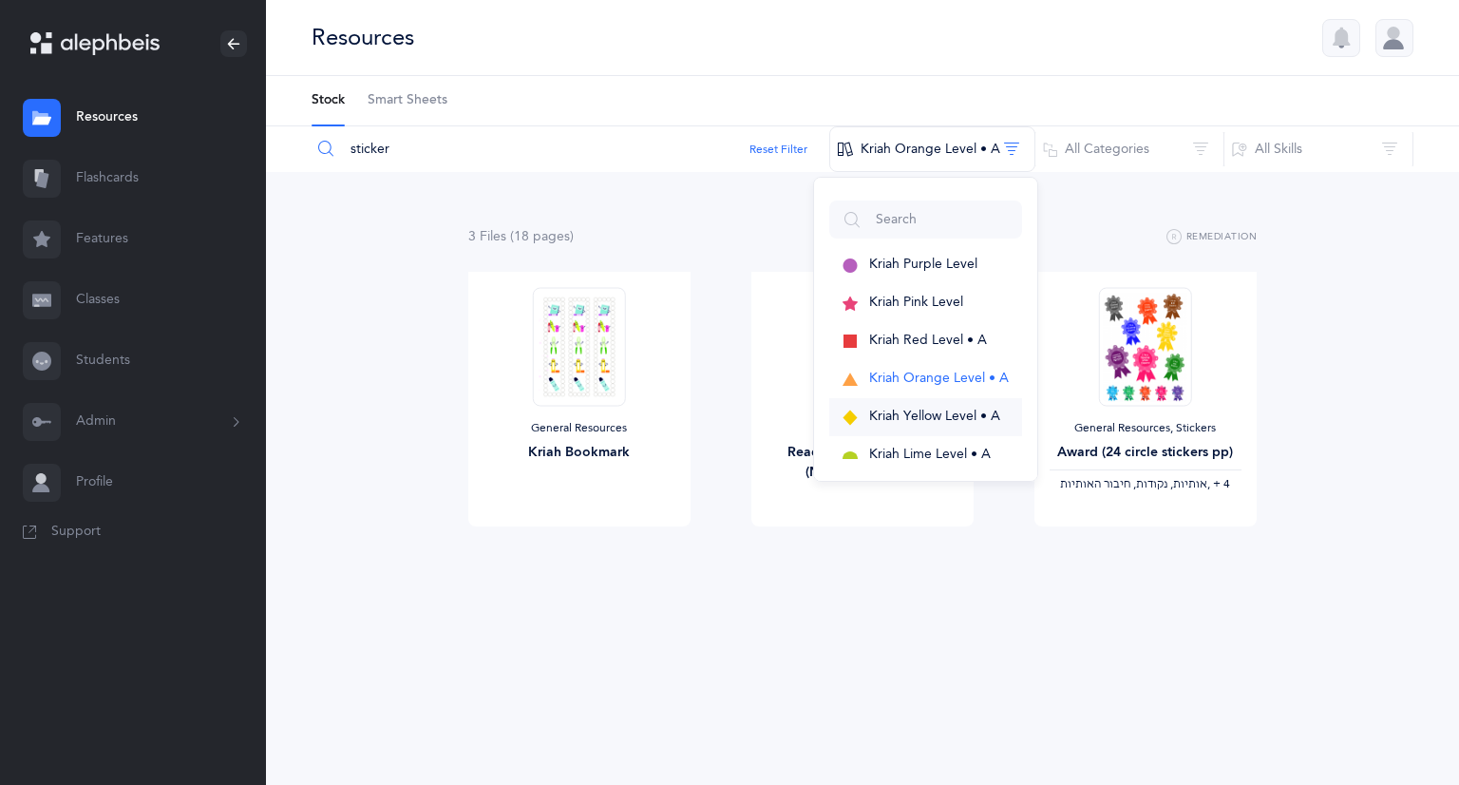
click at [969, 405] on button "Kriah Yellow Level • A" at bounding box center [925, 417] width 193 height 38
